Goal: Task Accomplishment & Management: Use online tool/utility

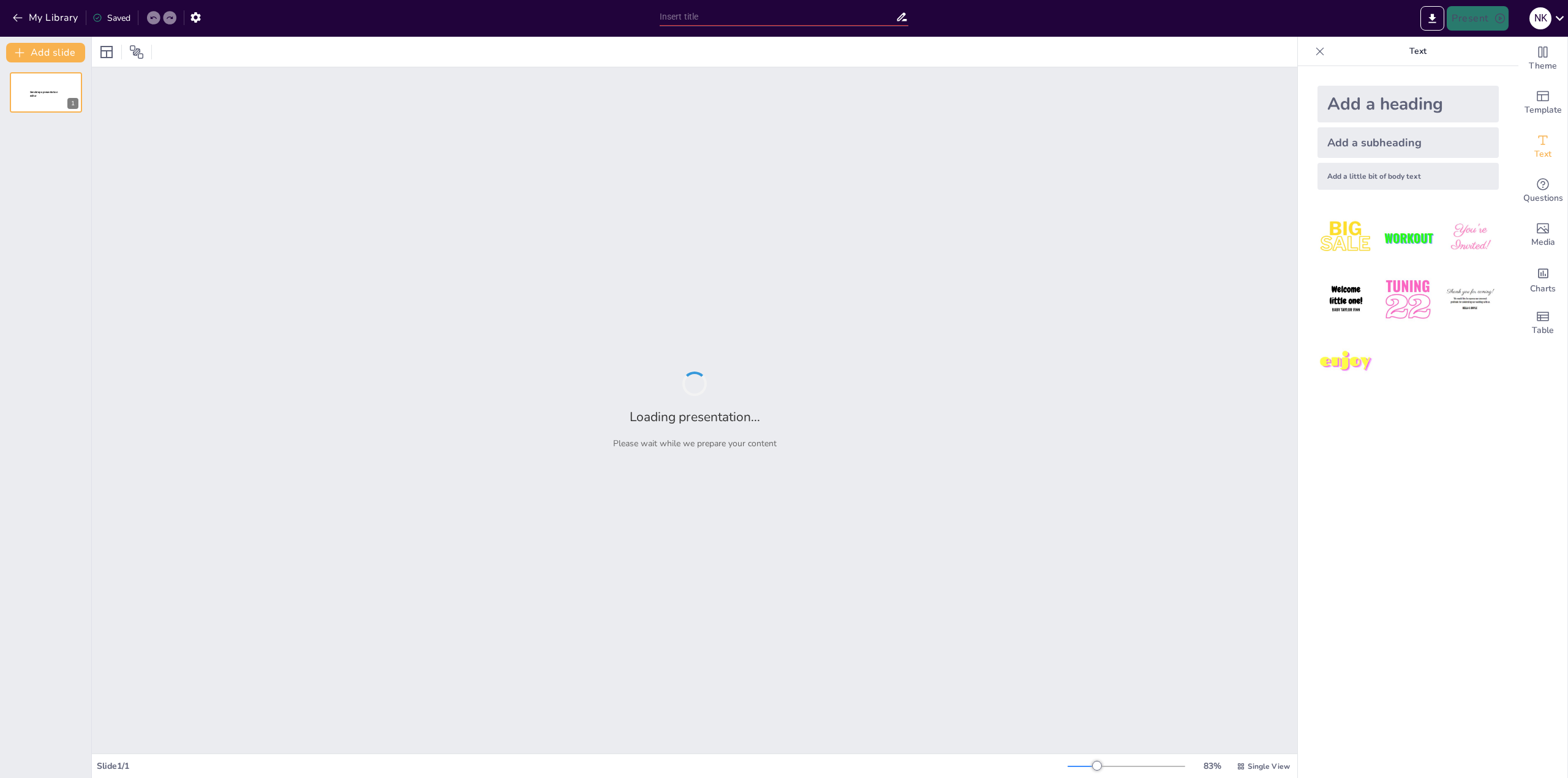
type input "Community 2.0: The Future of Niche Connections"
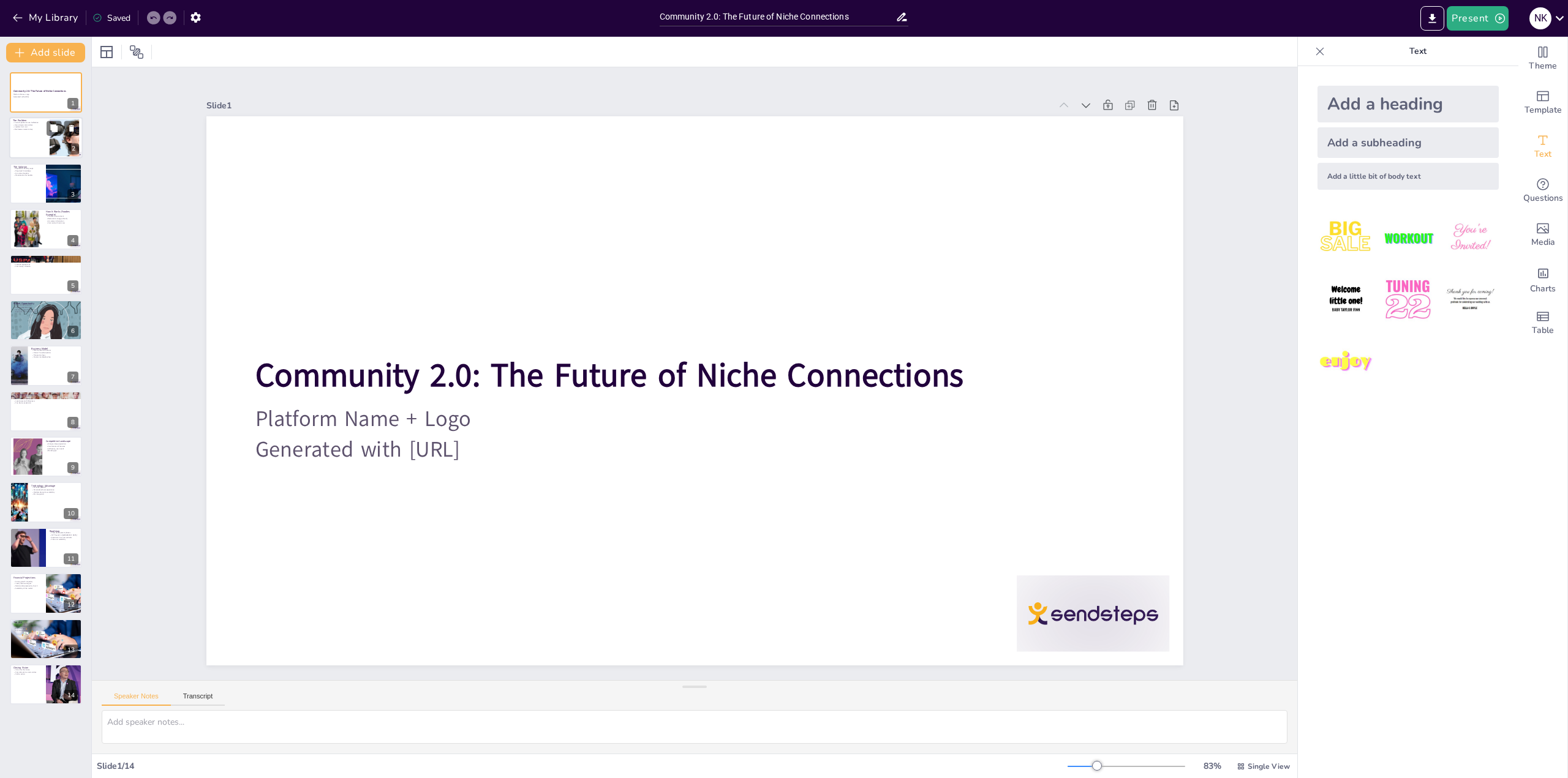
click at [38, 138] on div at bounding box center [45, 138] width 74 height 42
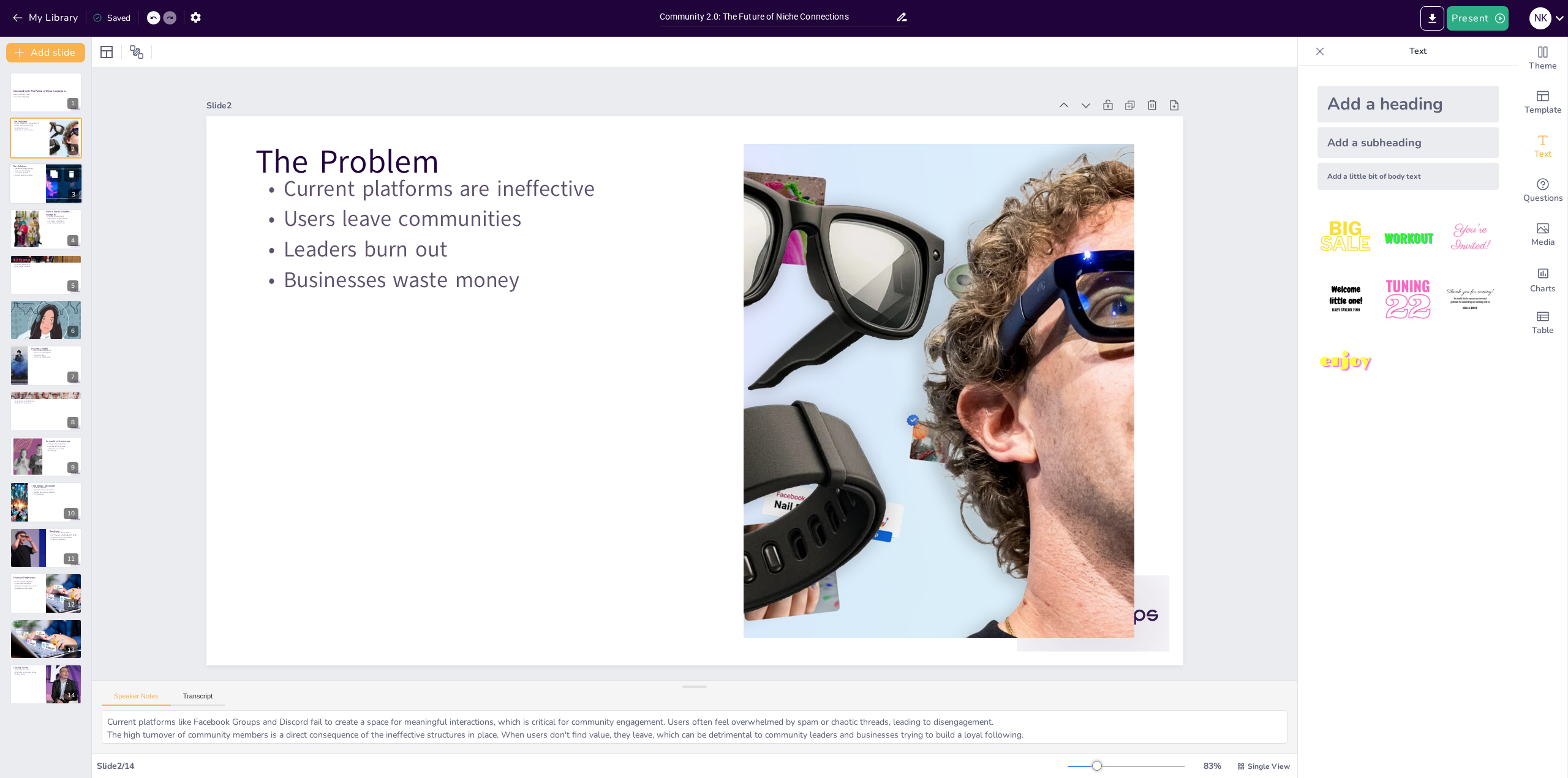
click at [35, 186] on div at bounding box center [45, 184] width 74 height 42
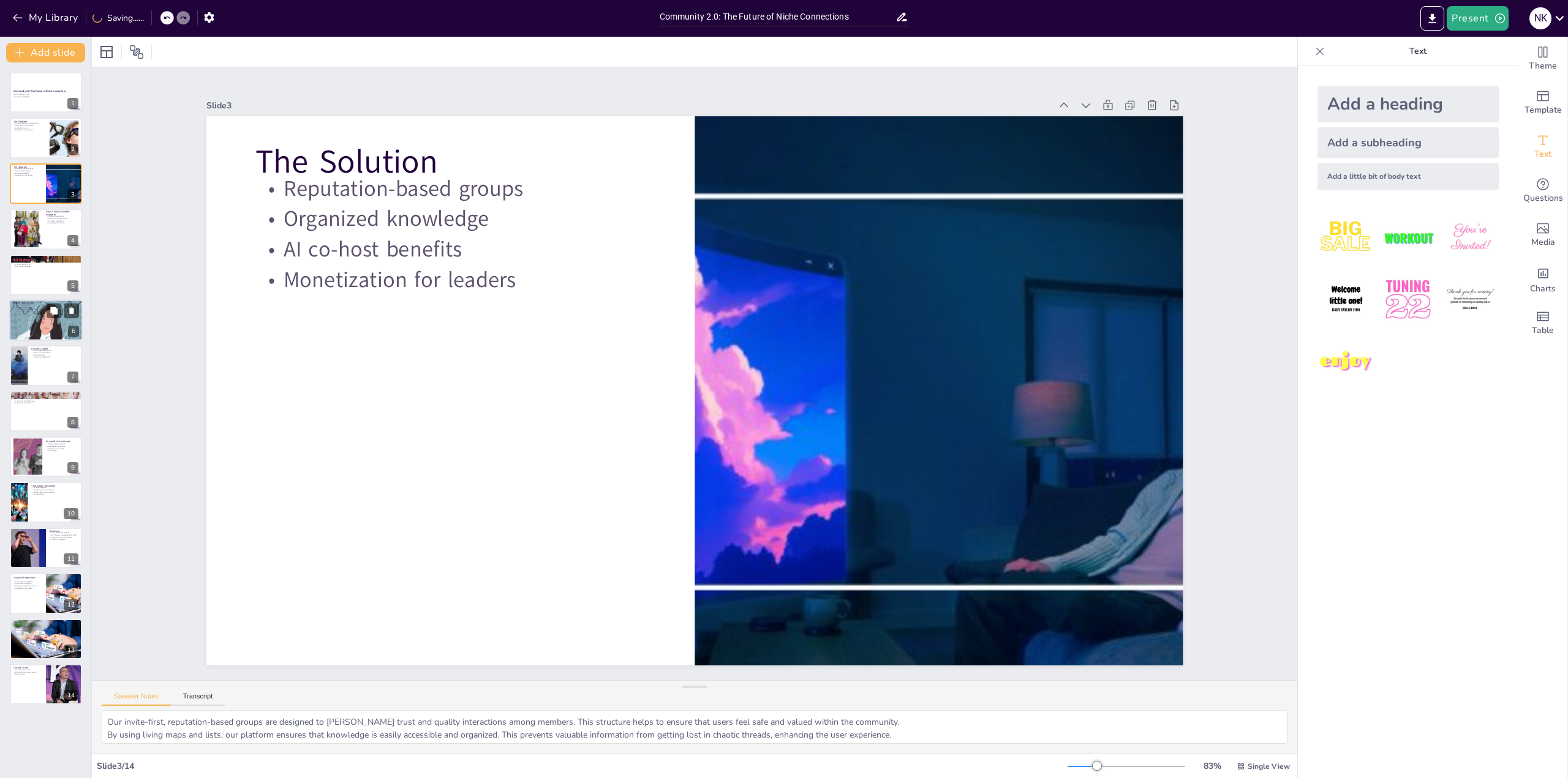
click at [62, 320] on div at bounding box center [45, 320] width 74 height 47
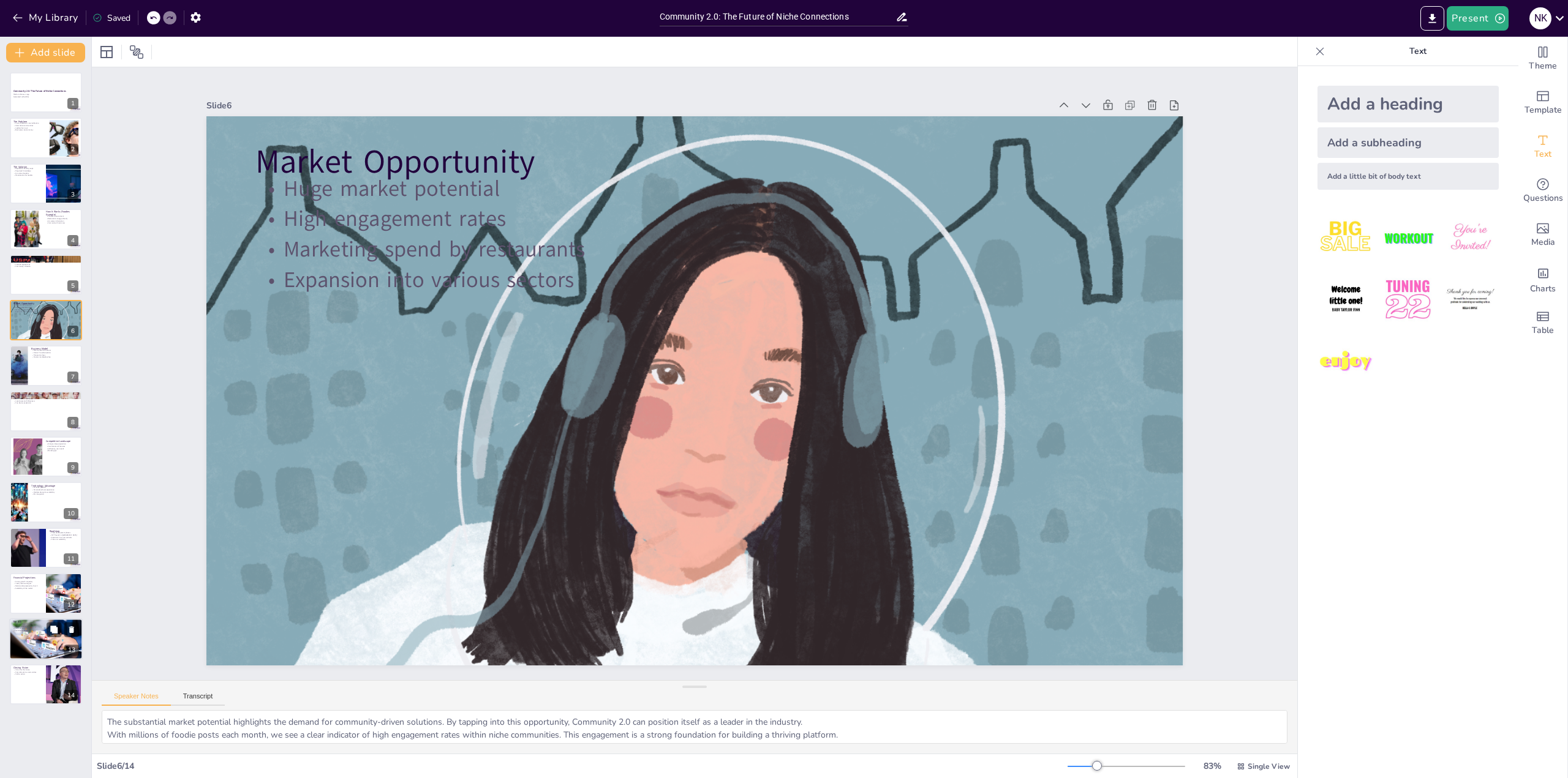
click at [35, 647] on div at bounding box center [45, 639] width 74 height 42
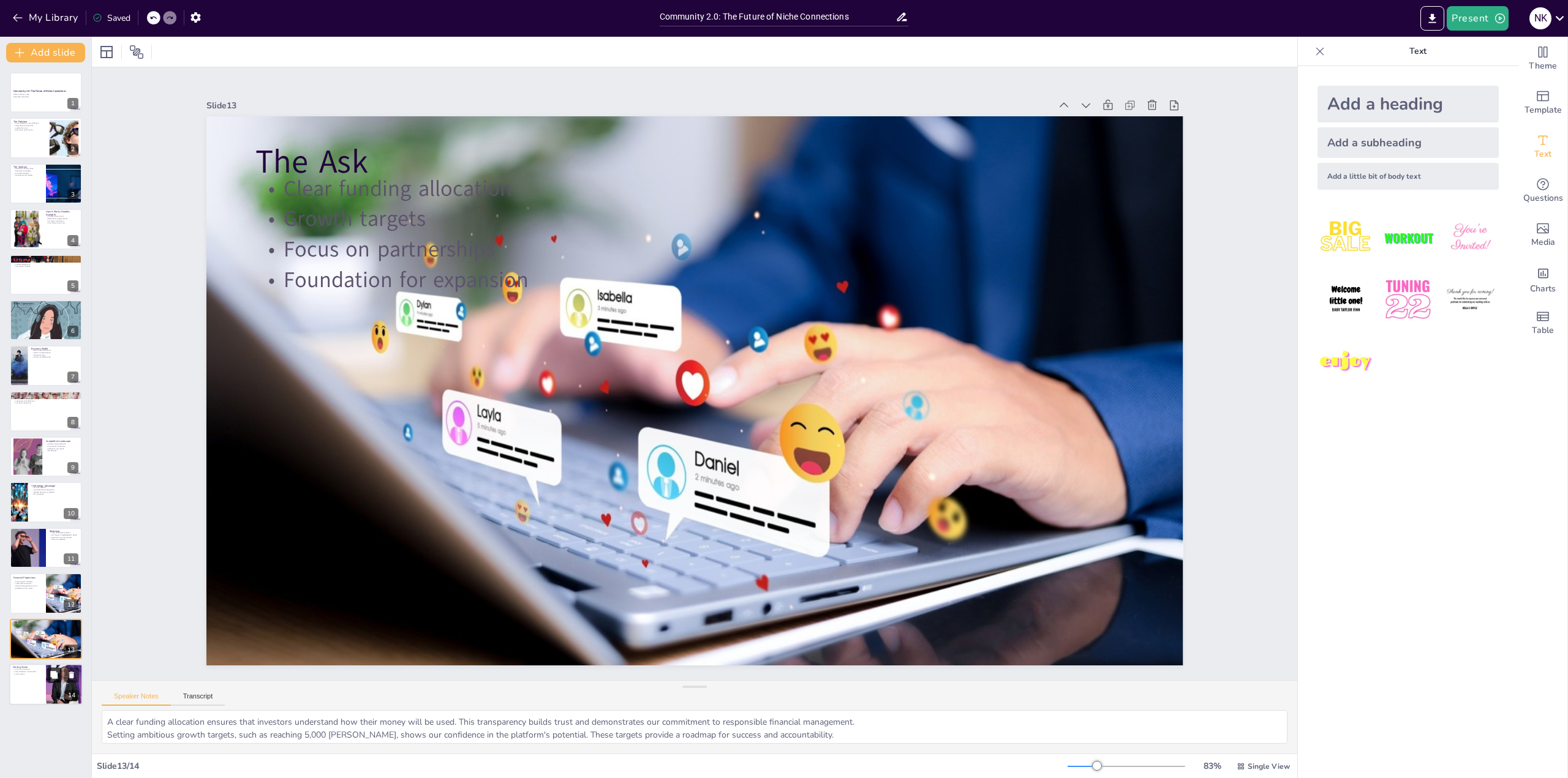
click at [52, 676] on icon at bounding box center [53, 674] width 7 height 7
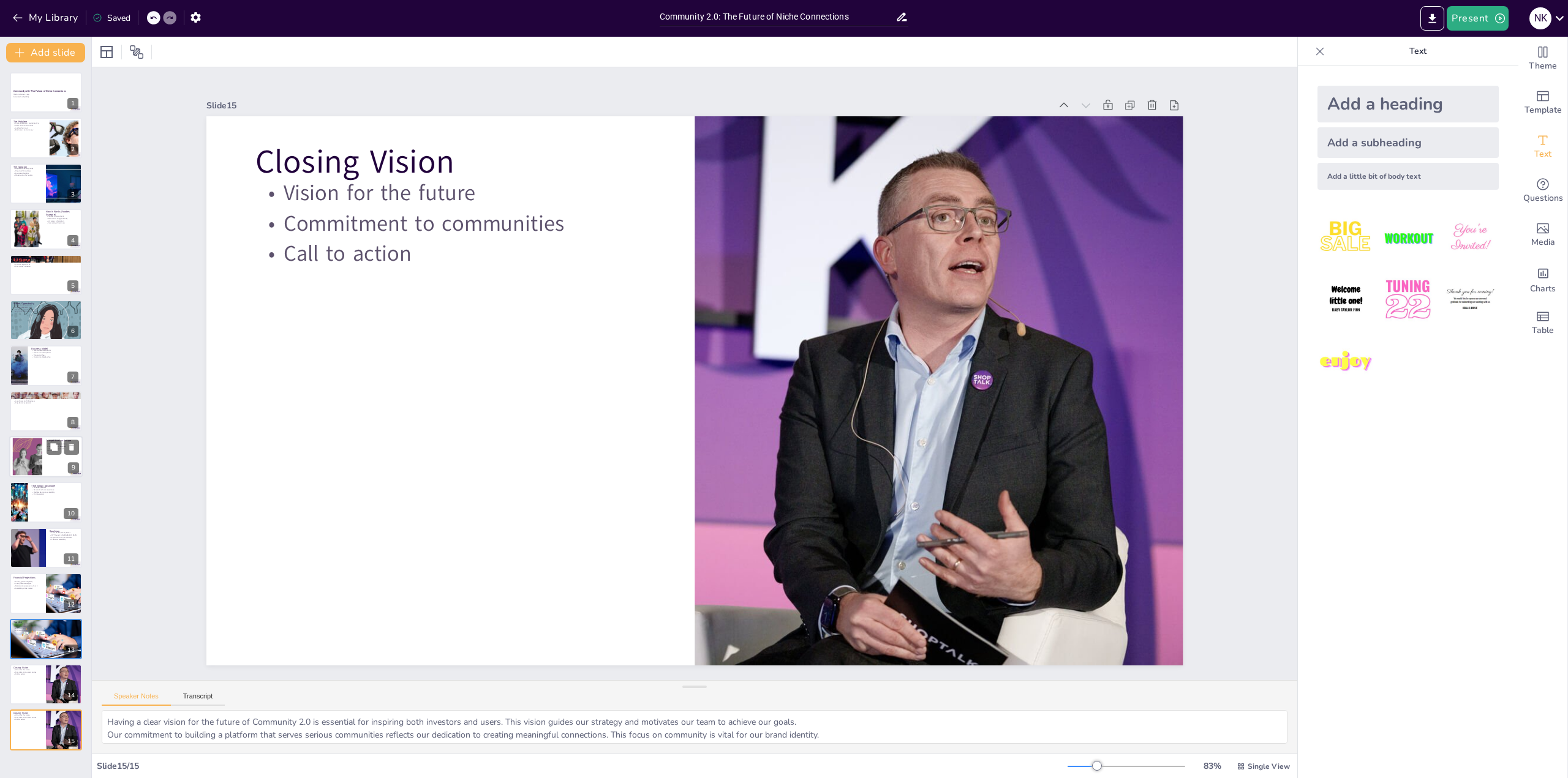
click at [24, 457] on div at bounding box center [28, 457] width 82 height 37
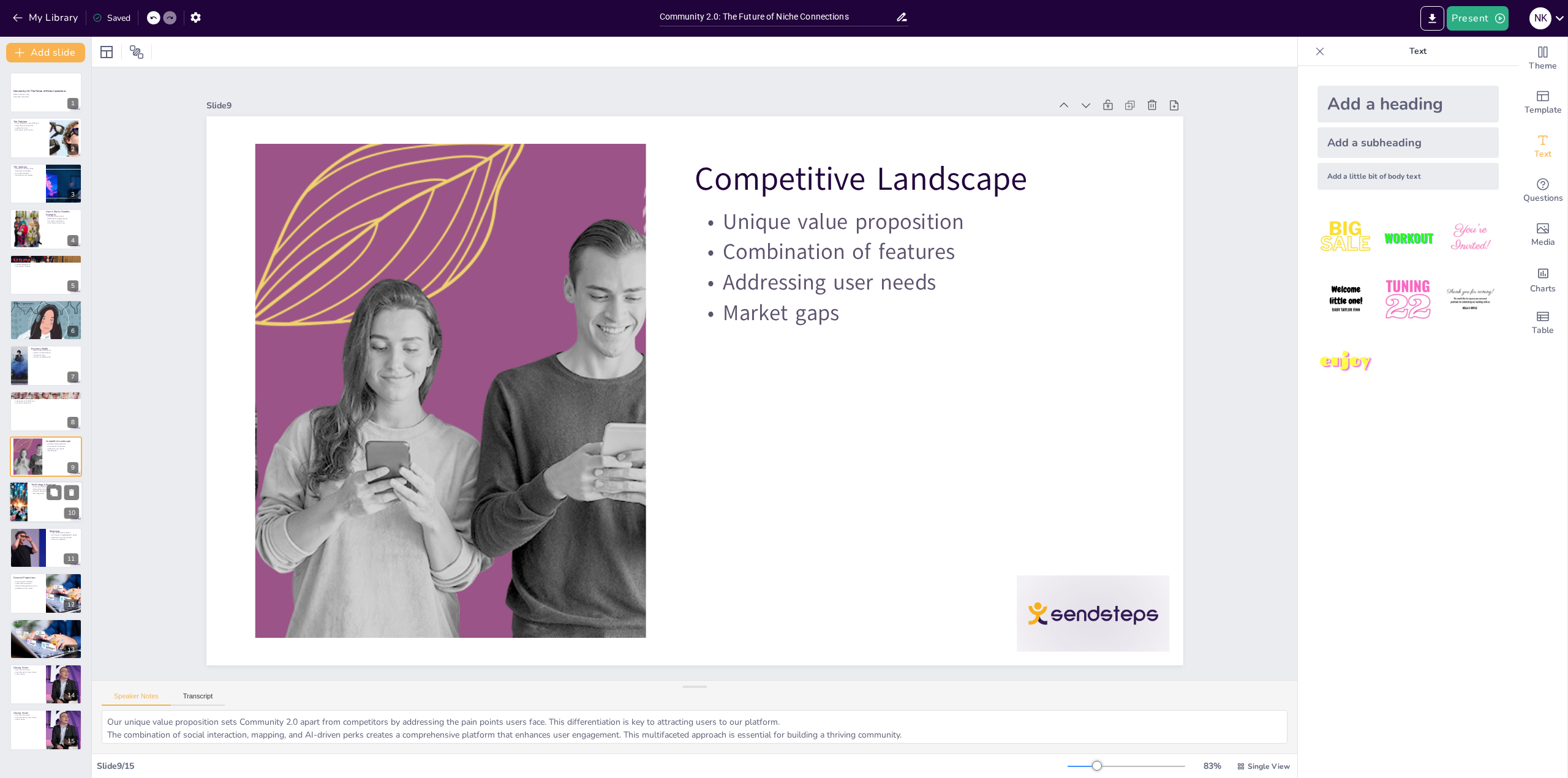
click at [38, 511] on div at bounding box center [45, 502] width 74 height 42
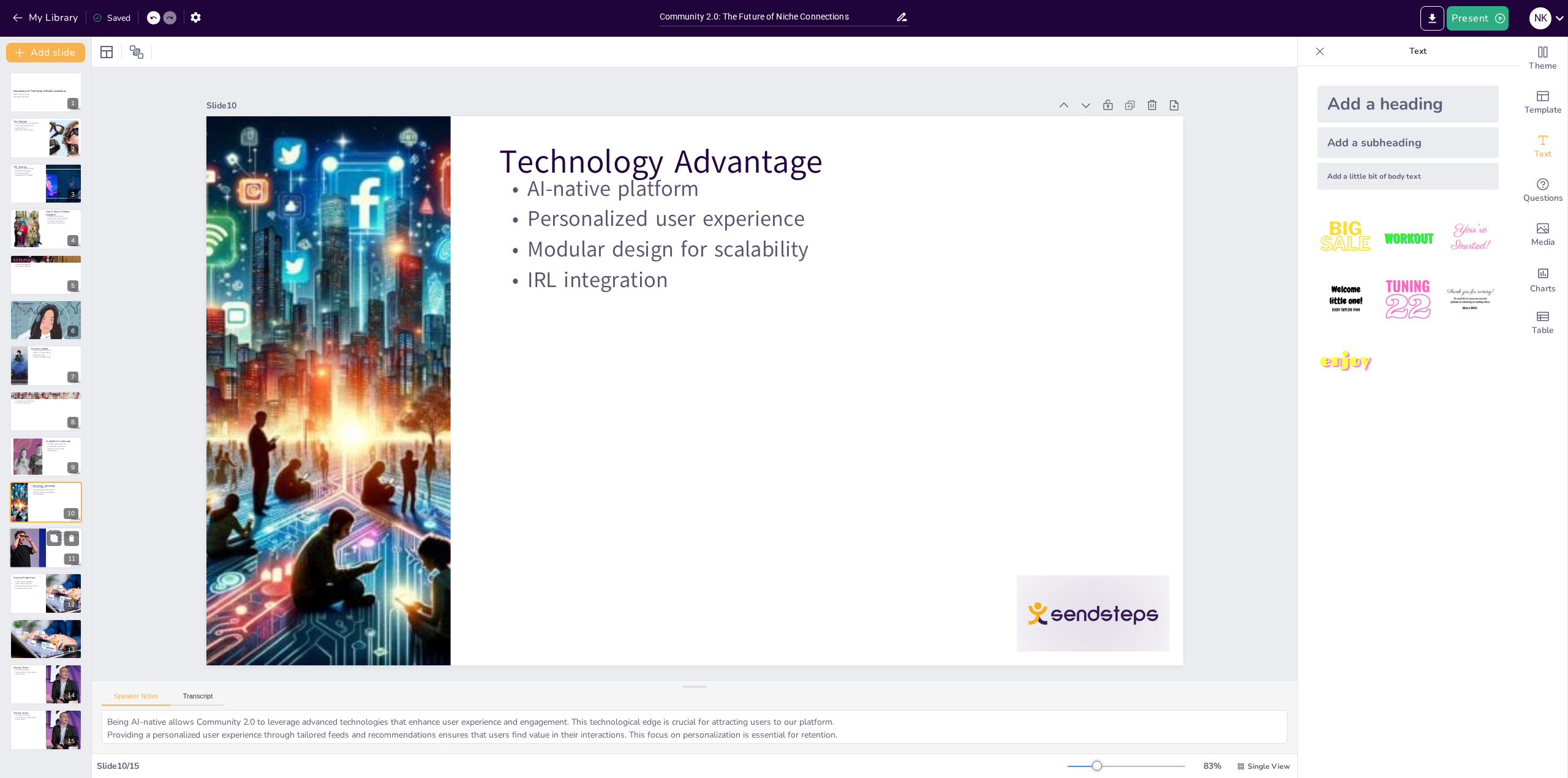
click at [19, 553] on div at bounding box center [28, 548] width 63 height 42
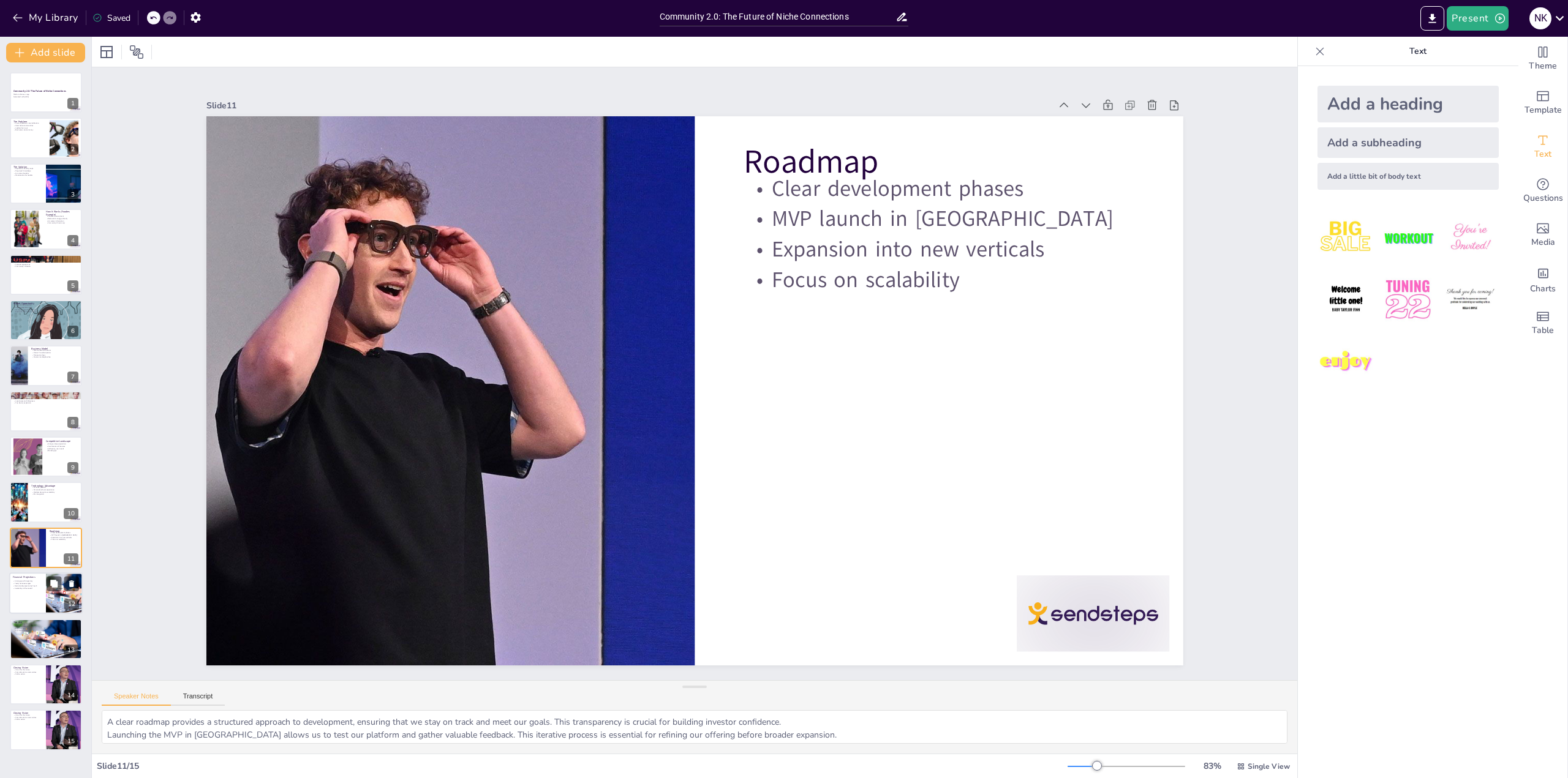
click at [35, 594] on div at bounding box center [45, 593] width 74 height 42
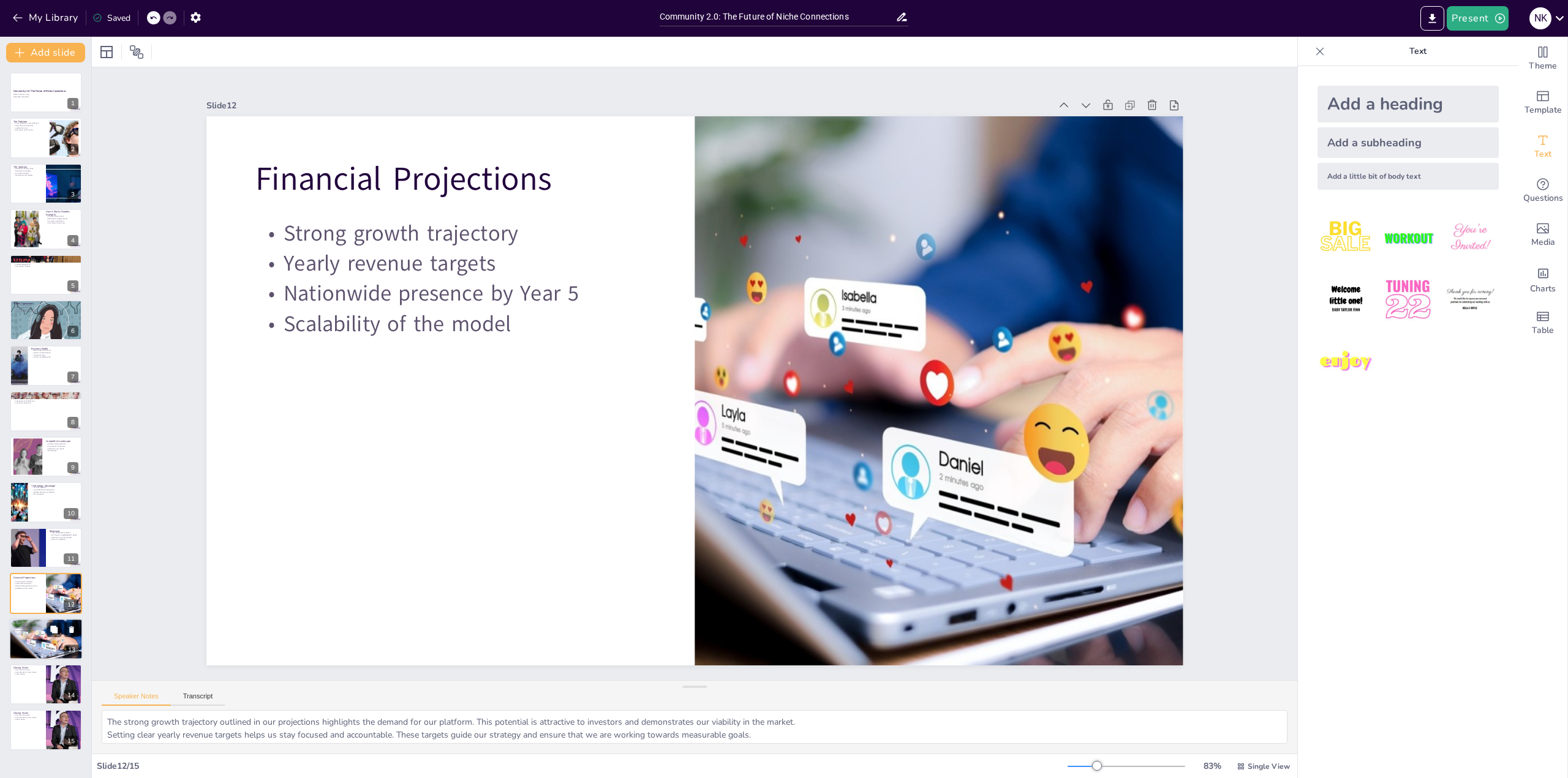
click at [36, 626] on p "Growth targets" at bounding box center [45, 626] width 66 height 3
type textarea "A clear funding allocation ensures that investors understand how their money wi…"
